Goal: Check status: Check status

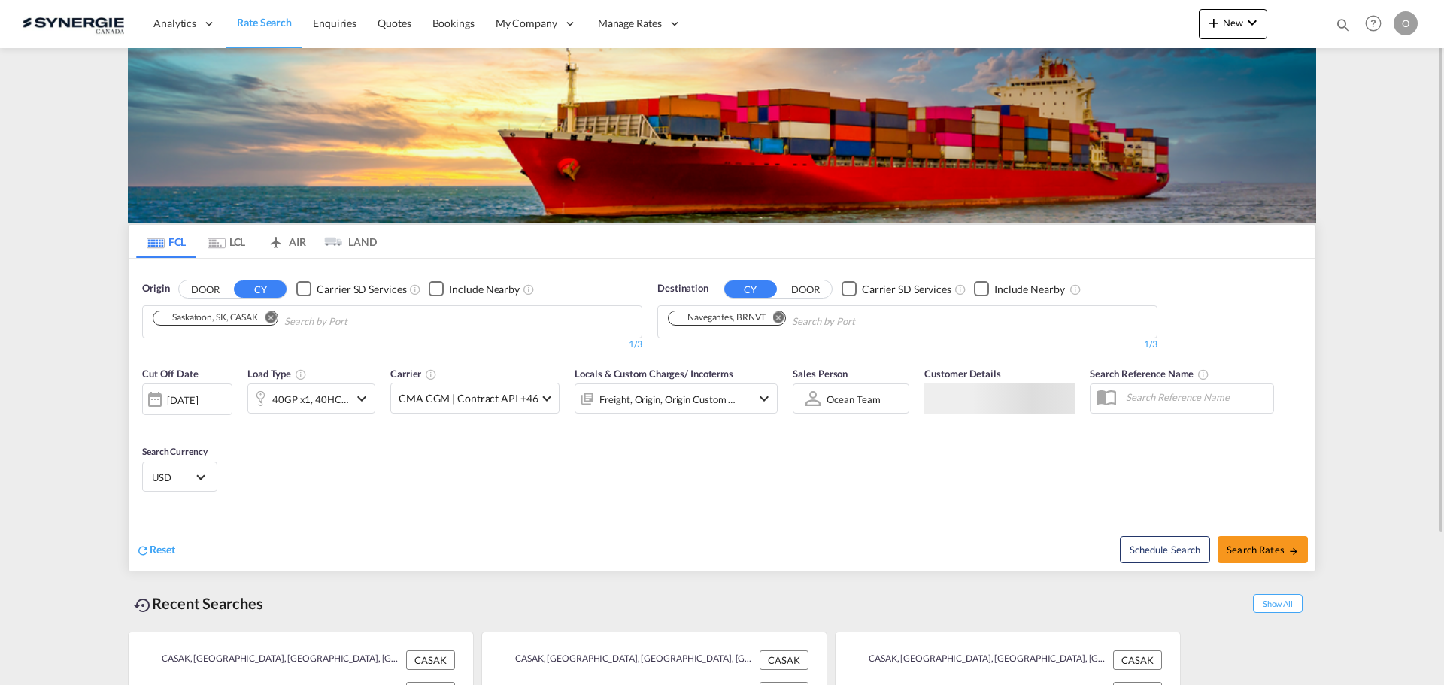
click at [1354, 20] on div "Bookings Quotes Enquiries Help Resources Product Release O My Profile Logout" at bounding box center [1373, 23] width 95 height 47
click at [1344, 23] on md-icon "icon-magnify" at bounding box center [1343, 25] width 17 height 17
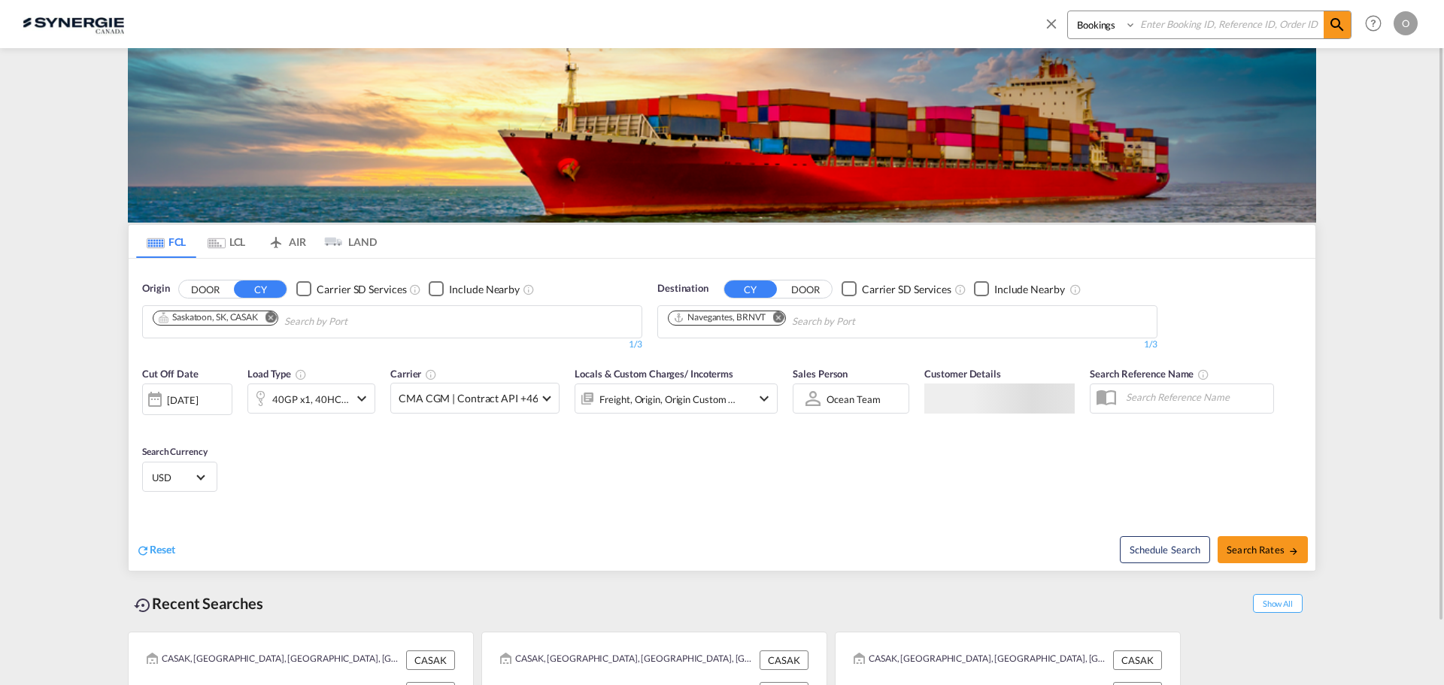
click at [1080, 29] on select "Bookings Quotes Enquiries" at bounding box center [1103, 24] width 71 height 27
select select "Quotes"
click at [1068, 11] on select "Bookings Quotes Enquiries" at bounding box center [1103, 24] width 71 height 27
click at [1147, 29] on input at bounding box center [1229, 24] width 187 height 26
paste input "SYC000010472"
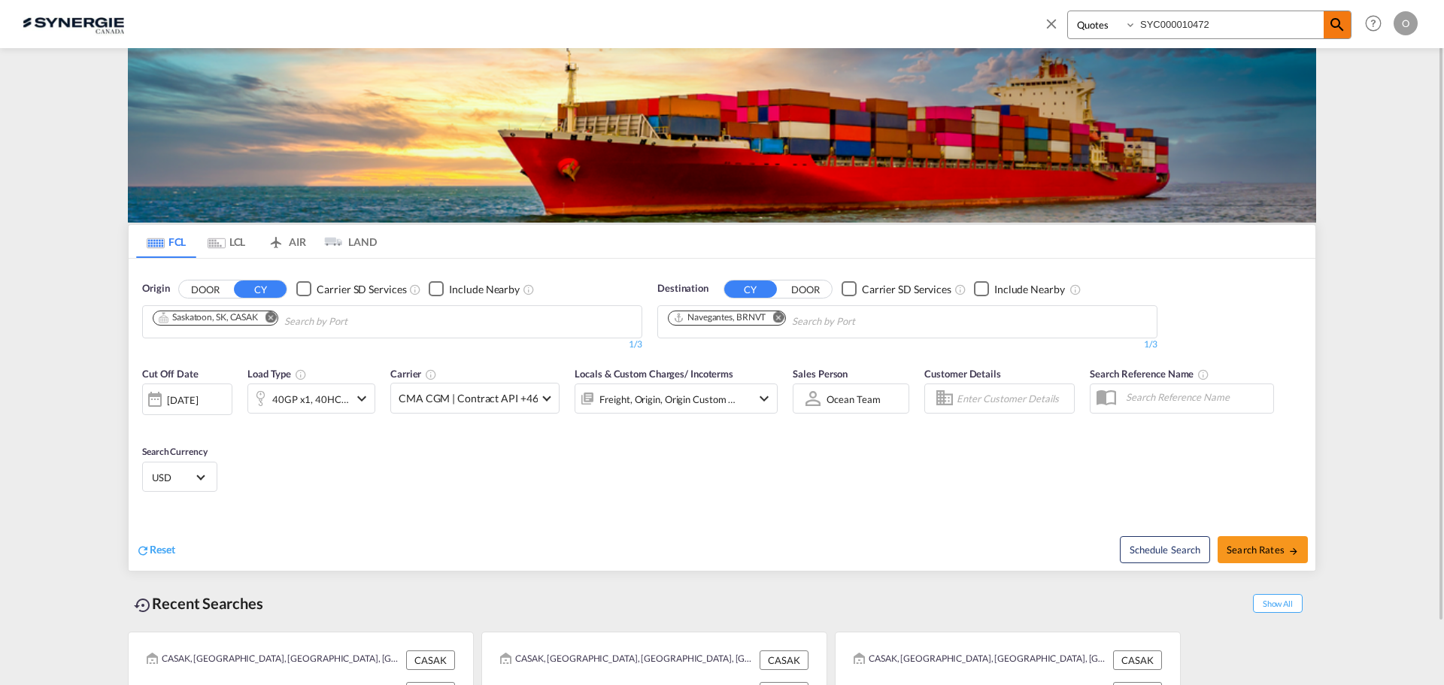
type input "SYC000010472"
click at [1332, 28] on md-icon "icon-magnify" at bounding box center [1337, 25] width 18 height 18
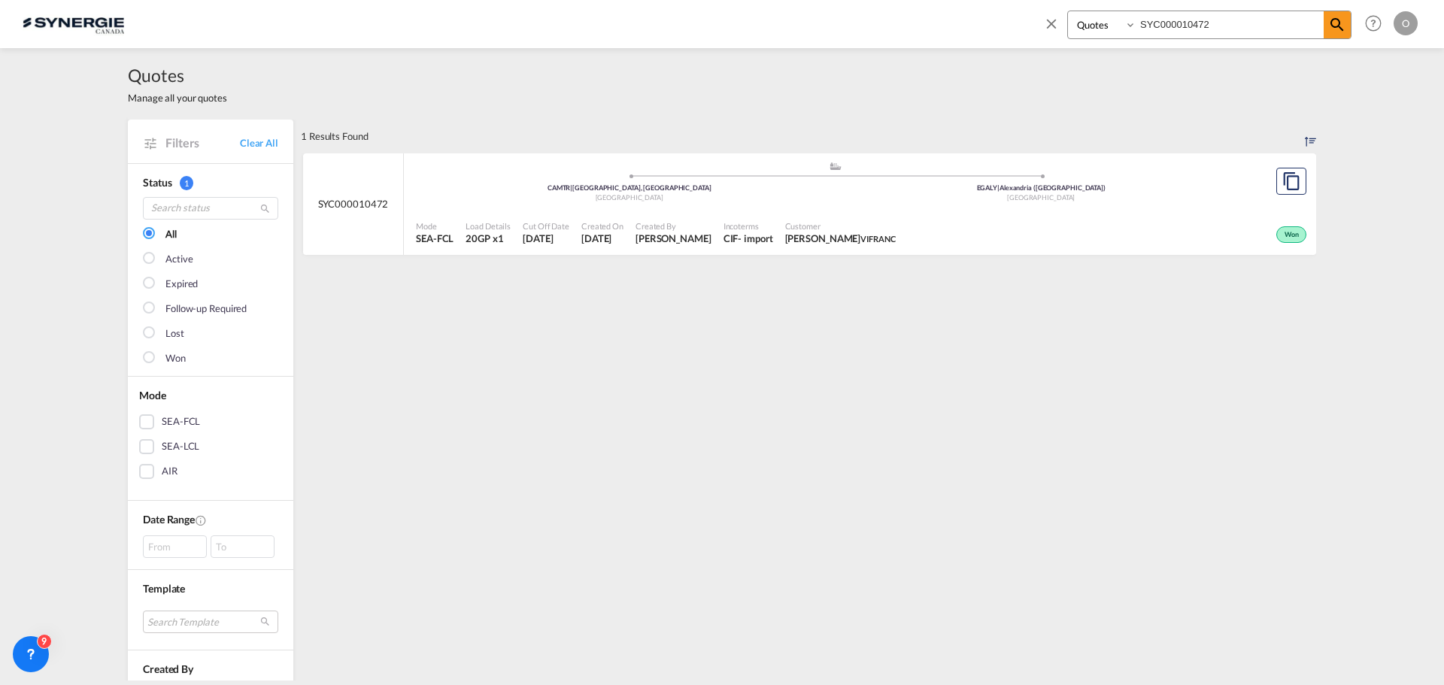
click at [847, 241] on span "Marie-Josee Lemire VIFRANC" at bounding box center [840, 239] width 111 height 14
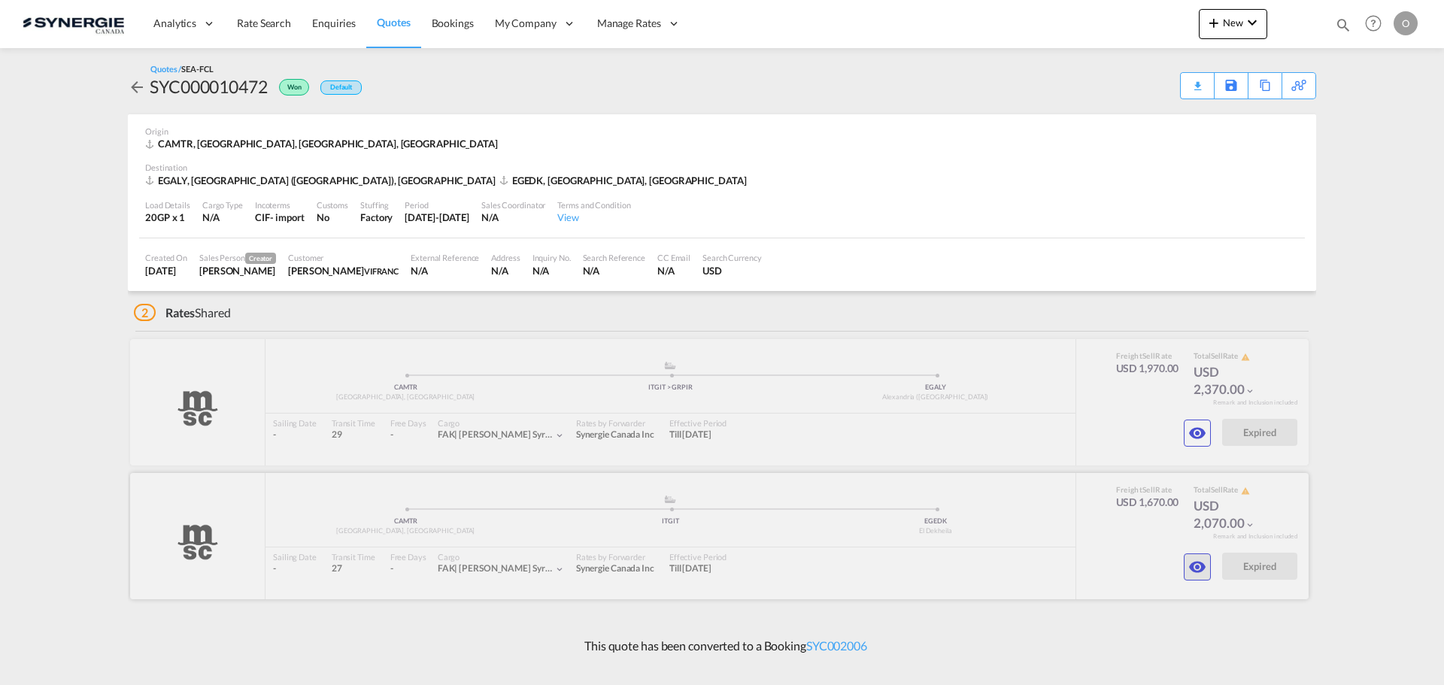
click at [1200, 562] on md-icon "icon-eye" at bounding box center [1197, 567] width 18 height 18
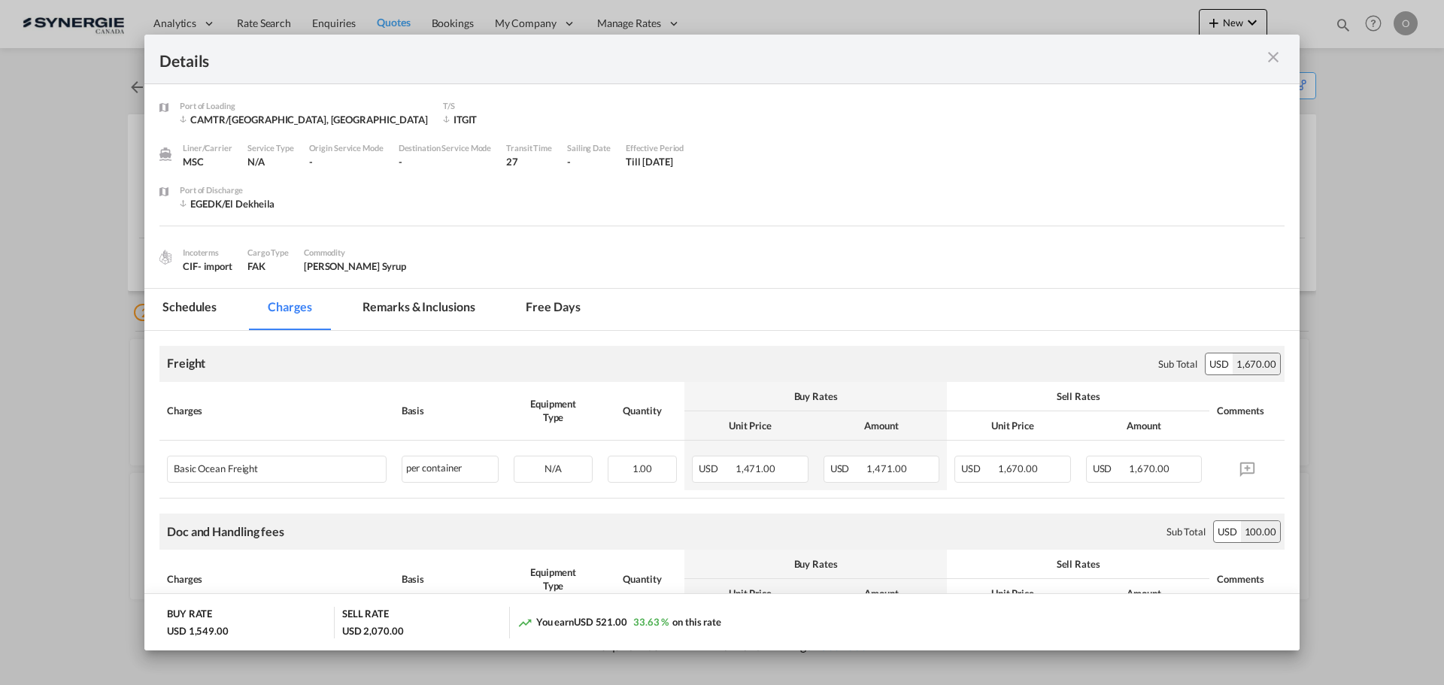
click at [411, 302] on md-tab-item "Remarks & Inclusions" at bounding box center [418, 309] width 148 height 41
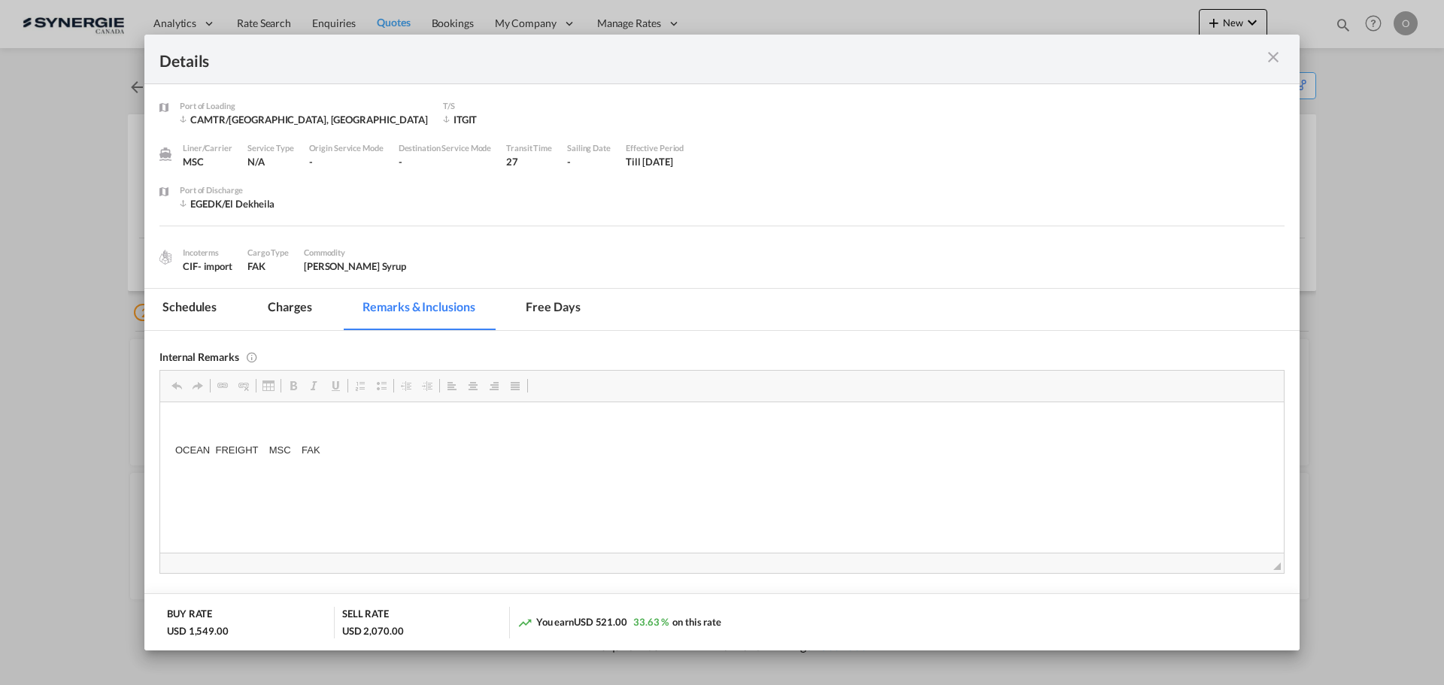
click at [1274, 59] on md-icon "icon-close m-3 fg-AAA8AD cursor" at bounding box center [1273, 57] width 18 height 18
